Goal: Task Accomplishment & Management: Complete application form

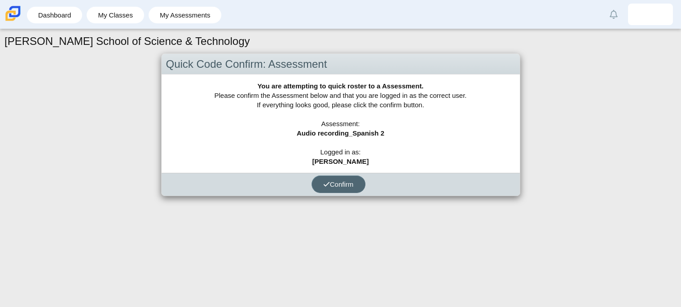
click at [334, 187] on button "Confirm" at bounding box center [338, 184] width 54 height 18
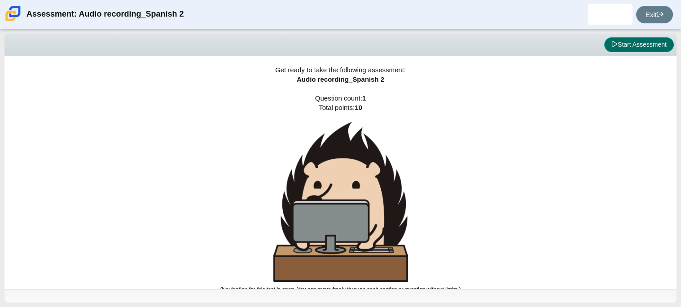
click at [638, 47] on button "Start Assessment" at bounding box center [639, 44] width 70 height 15
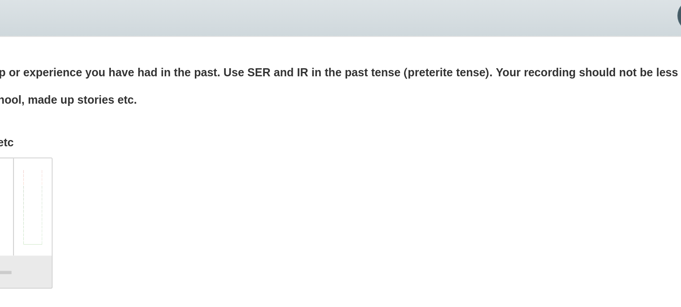
drag, startPoint x: 451, startPoint y: 82, endPoint x: 461, endPoint y: 113, distance: 33.1
click at [461, 113] on div "Instruction: Create a script for yourself to tell a story of a trip or experien…" at bounding box center [325, 97] width 618 height 48
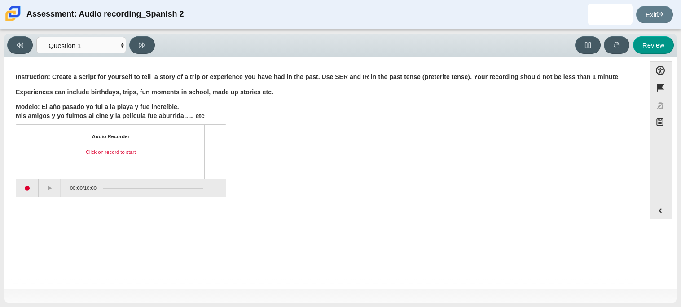
click at [322, 153] on div "Audio Recorder Click on record to start 00:00 / 10:00" at bounding box center [325, 162] width 618 height 70
click at [60, 103] on b "Modelo: El año pasado yo fui a la playa y fue increíble. Mis amigos y yo fuimos…" at bounding box center [110, 111] width 189 height 17
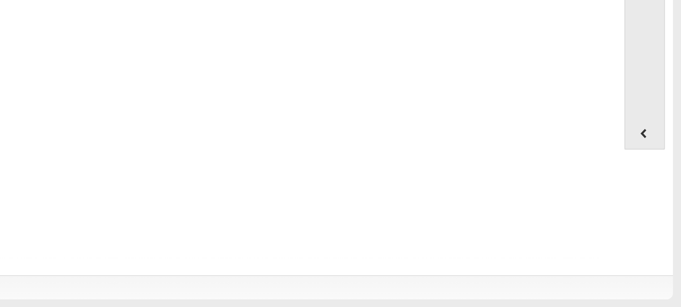
drag, startPoint x: 437, startPoint y: 74, endPoint x: 430, endPoint y: 158, distance: 84.6
click at [381, 233] on div "Question Instruction: Create a script for yourself to tell a story of a trip or…" at bounding box center [325, 175] width 632 height 222
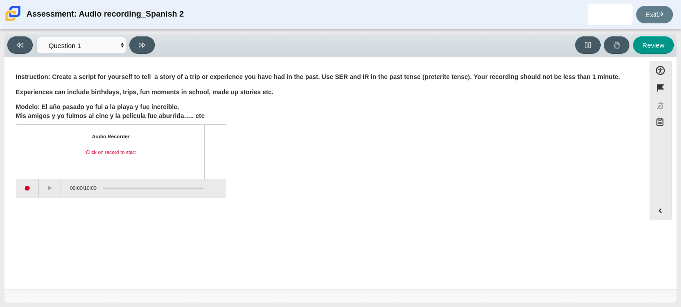
click at [337, 143] on div "Audio Recorder Click on record to start 00:00 / 10:00" at bounding box center [325, 162] width 618 height 70
click at [105, 49] on select "Questions Question 1 Review Review Answers" at bounding box center [81, 45] width 90 height 17
click at [111, 106] on b "Modelo: El año pasado yo fui a la playa y fue increíble. Mis amigos y yo fuimos…" at bounding box center [110, 111] width 189 height 17
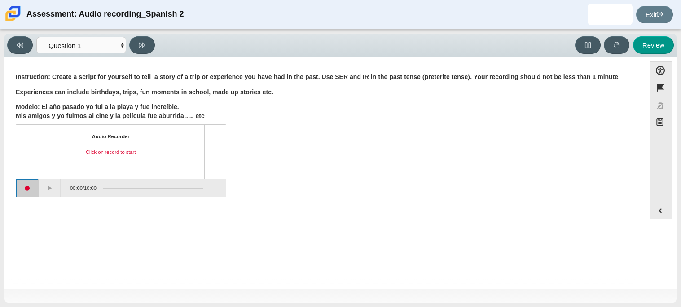
click at [31, 192] on button "Start recording" at bounding box center [27, 188] width 22 height 18
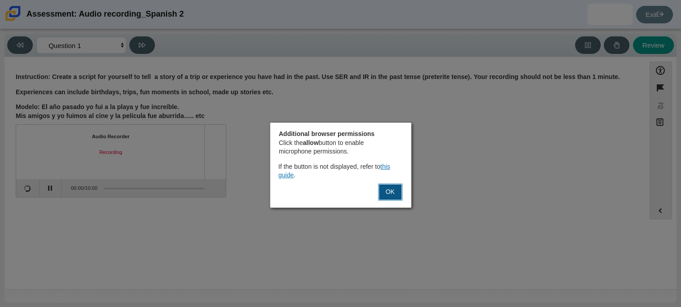
click at [392, 194] on button "OK" at bounding box center [390, 192] width 24 height 17
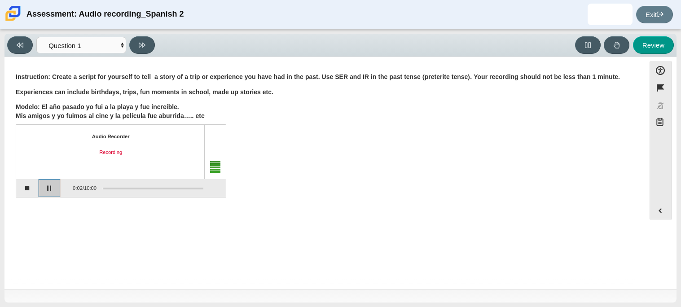
click at [45, 190] on button "Pause" at bounding box center [50, 188] width 22 height 18
drag, startPoint x: 106, startPoint y: 187, endPoint x: 86, endPoint y: 189, distance: 20.7
click at [86, 189] on div "0:02 / 10:00" at bounding box center [132, 188] width 143 height 18
click at [23, 42] on button at bounding box center [20, 45] width 26 height 18
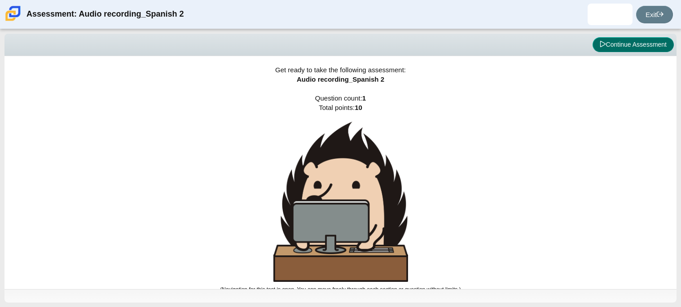
click at [636, 44] on button "Continue Assessment" at bounding box center [632, 44] width 81 height 15
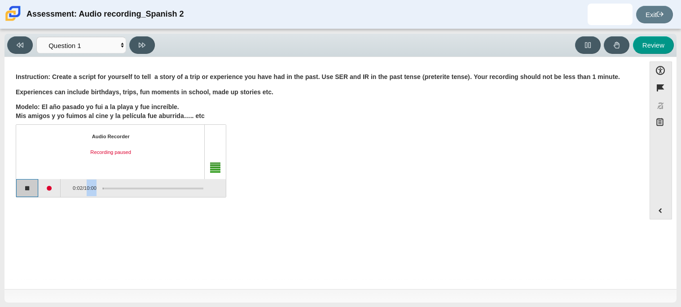
click at [33, 193] on button "Stop recording" at bounding box center [27, 188] width 22 height 18
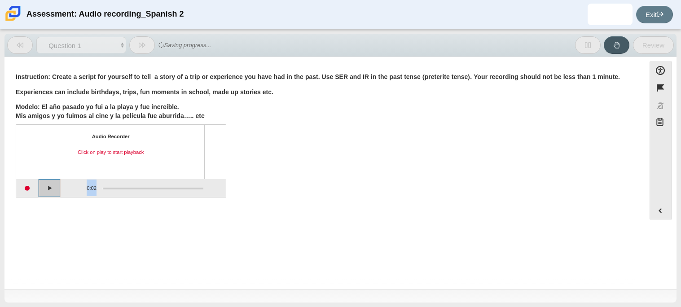
click at [53, 187] on button "Play" at bounding box center [50, 188] width 22 height 18
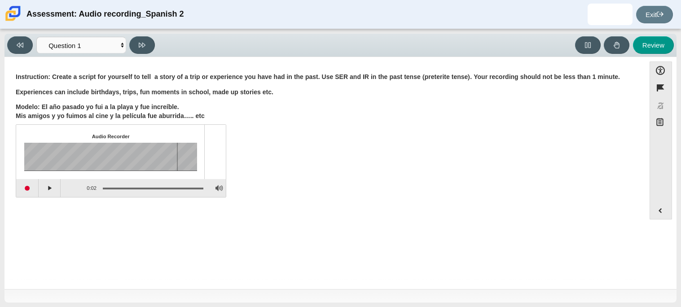
drag, startPoint x: 166, startPoint y: 151, endPoint x: 111, endPoint y: 162, distance: 56.2
click at [111, 162] on div "Assessment items" at bounding box center [100, 157] width 153 height 28
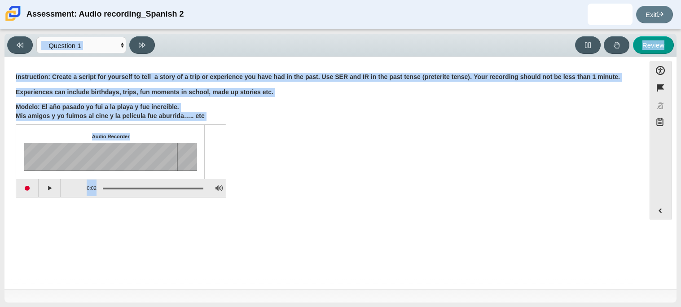
drag, startPoint x: 202, startPoint y: 186, endPoint x: 0, endPoint y: 124, distance: 211.3
click at [0, 124] on div "Viewing Question 1 of 1 in Pacing Mode Questions Question 1 Review Review Answe…" at bounding box center [340, 168] width 681 height 278
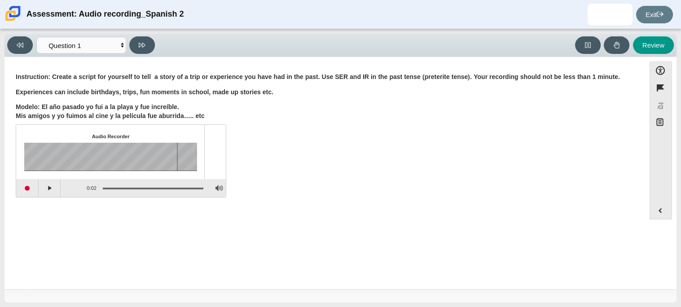
click at [283, 226] on div "Question Instruction: Create a script for yourself to tell a story of a trip or…" at bounding box center [325, 175] width 632 height 222
click at [52, 189] on button "Play" at bounding box center [50, 188] width 22 height 18
click at [62, 223] on div "Question Instruction: Create a script for yourself to tell a story of a trip or…" at bounding box center [325, 175] width 632 height 222
click at [26, 187] on button "Start recording" at bounding box center [27, 188] width 22 height 18
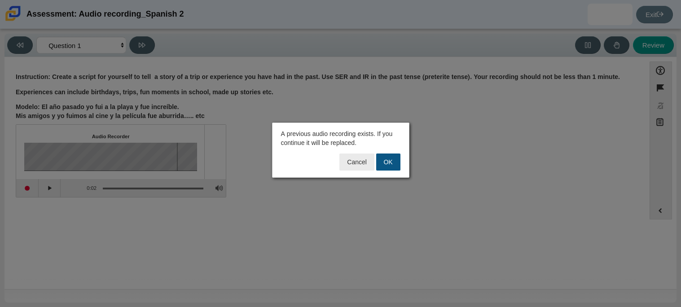
click at [386, 162] on button "OK" at bounding box center [388, 161] width 24 height 17
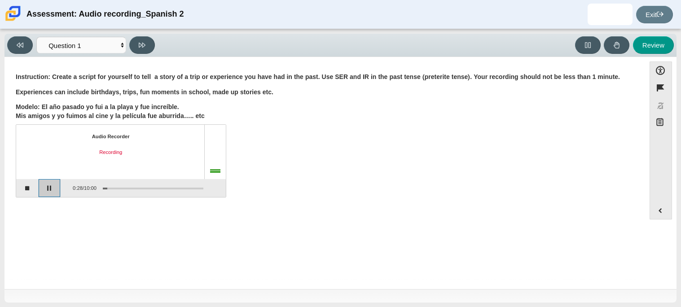
click at [48, 188] on button "Pause" at bounding box center [50, 188] width 22 height 18
click at [50, 188] on button "Continue recording" at bounding box center [50, 188] width 22 height 18
click at [50, 188] on button "Pause" at bounding box center [50, 188] width 22 height 18
click at [50, 188] on button "Continue recording" at bounding box center [50, 188] width 22 height 18
click at [50, 188] on button "Pause" at bounding box center [50, 188] width 22 height 18
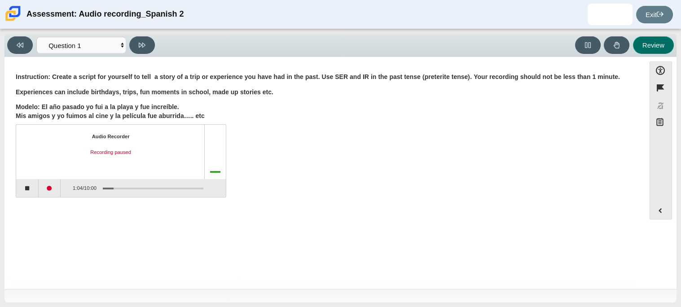
click at [642, 44] on button "Review" at bounding box center [653, 45] width 41 height 18
select select "review"
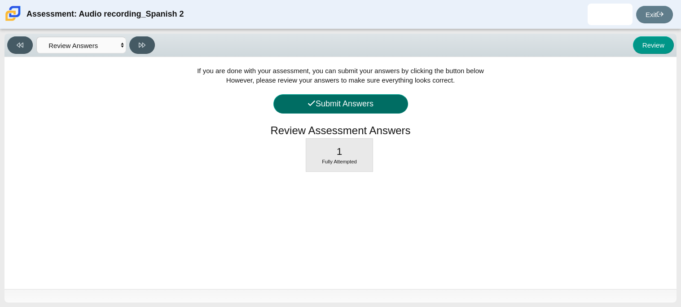
click at [374, 108] on button "Submit Answers" at bounding box center [340, 103] width 135 height 19
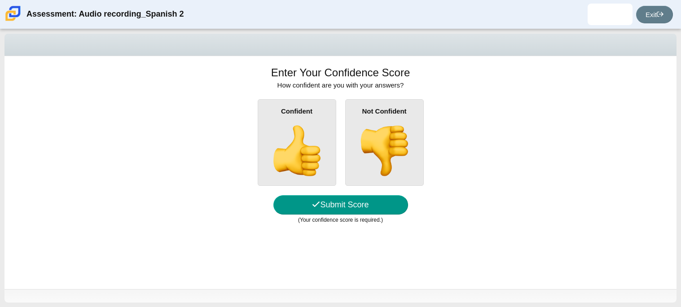
click at [304, 147] on img at bounding box center [296, 150] width 51 height 51
click at [0, 0] on input "Confident" at bounding box center [0, 0] width 0 height 0
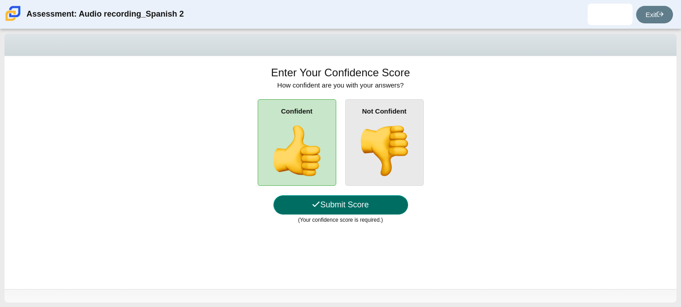
click at [313, 205] on icon at bounding box center [316, 204] width 8 height 8
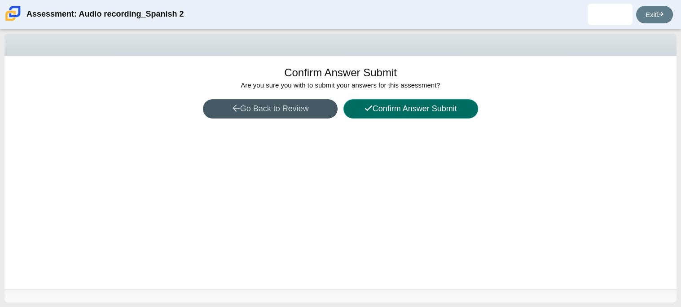
click at [394, 111] on button "Confirm Answer Submit" at bounding box center [410, 108] width 135 height 19
